Goal: Task Accomplishment & Management: Complete application form

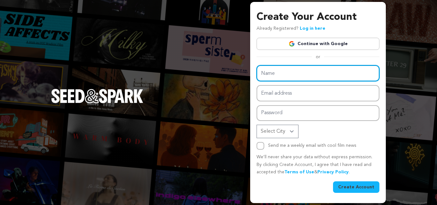
click at [309, 68] on input "Name" at bounding box center [318, 73] width 123 height 16
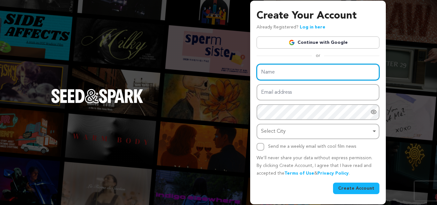
paste input "24 HOUR Home Care NJ"
type input "24 HOUR Home Care NJ"
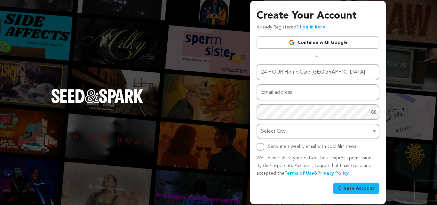
click at [276, 103] on div "Name 24 HOUR Home Care NJ Email address Password Password must have at least 8 …" at bounding box center [318, 107] width 123 height 87
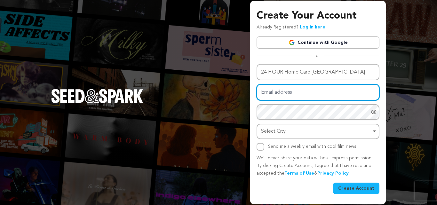
drag, startPoint x: 272, startPoint y: 94, endPoint x: 287, endPoint y: 103, distance: 17.1
click at [272, 94] on input "Email address" at bounding box center [318, 92] width 123 height 16
paste input "zedihuti@forexzig.com"
type input "zedihuti@forexzig.com"
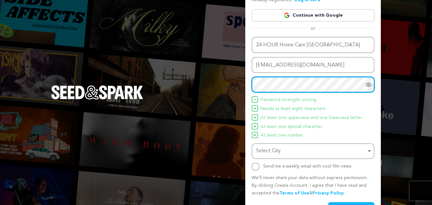
scroll to position [45, 0]
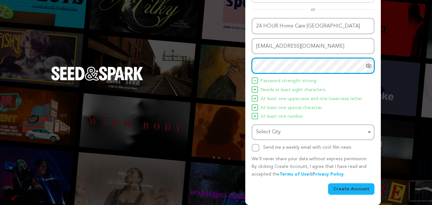
click at [272, 126] on div "Select City Select City Remove item" at bounding box center [313, 132] width 123 height 16
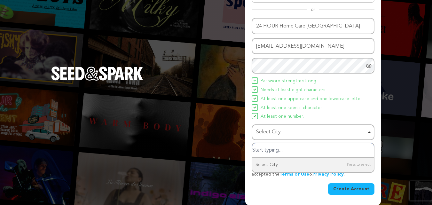
paste input "[GEOGRAPHIC_DATA]"
type input "[GEOGRAPHIC_DATA]"
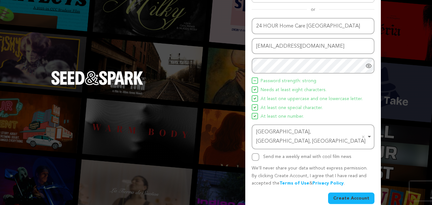
click at [345, 193] on button "Create Account" at bounding box center [351, 199] width 46 height 12
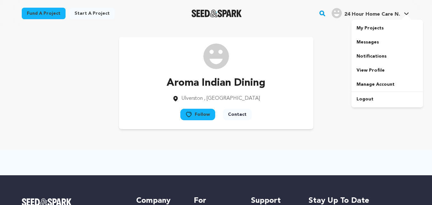
click at [372, 14] on span "24 Hour Home Care N." at bounding box center [373, 14] width 56 height 5
